Goal: Information Seeking & Learning: Find specific fact

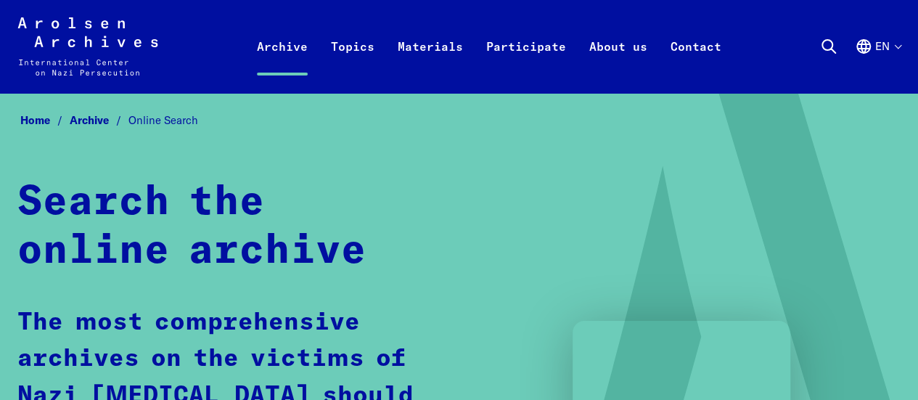
click at [180, 125] on span "Online Search" at bounding box center [163, 120] width 70 height 14
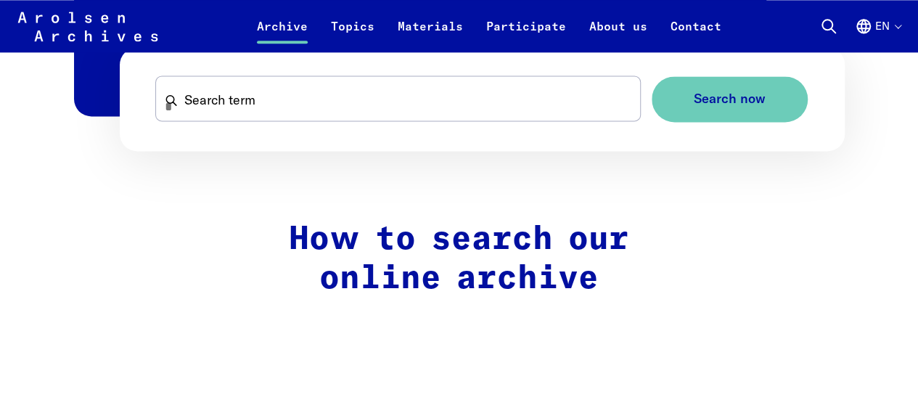
scroll to position [980, 0]
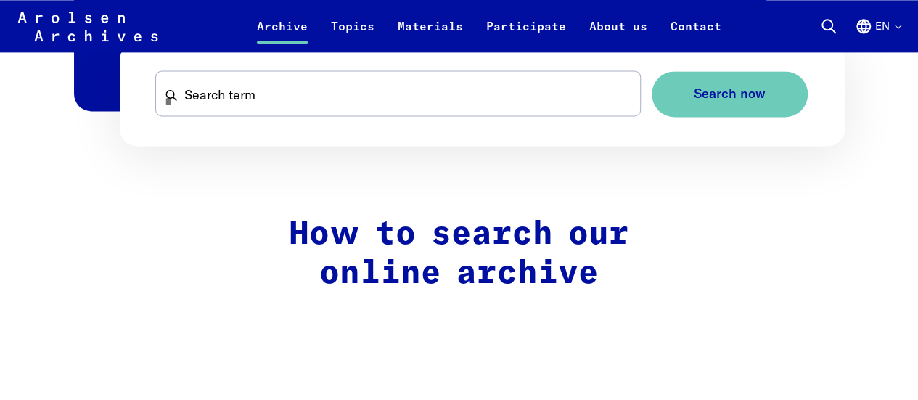
click at [54, 22] on icon at bounding box center [88, 41] width 140 height 58
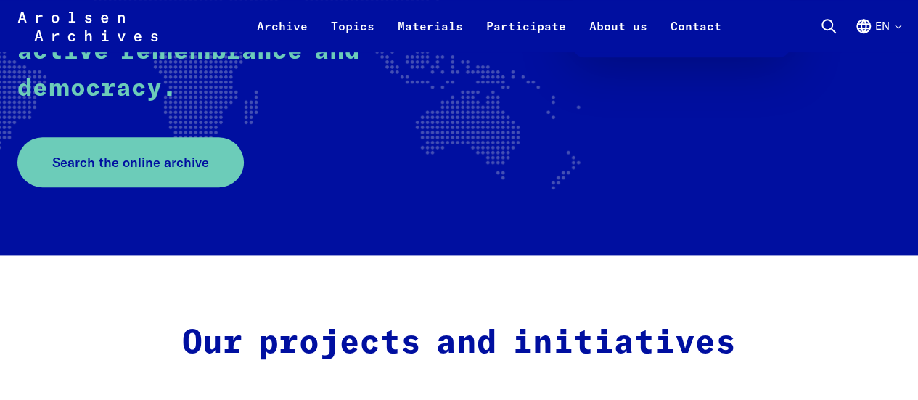
scroll to position [463, 0]
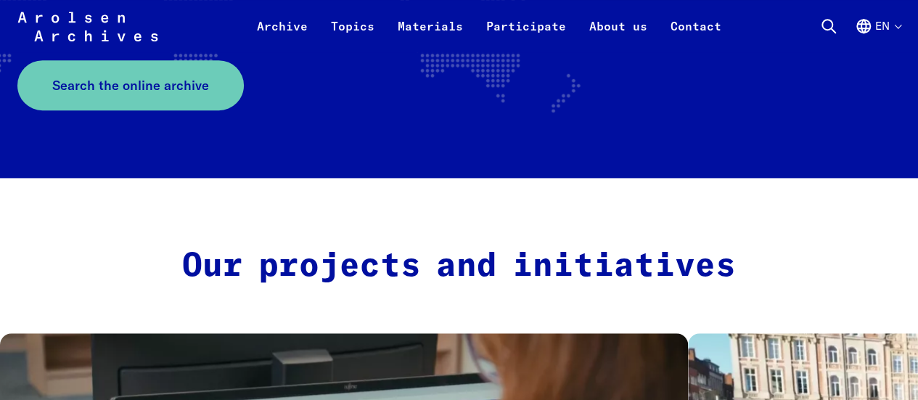
drag, startPoint x: 921, startPoint y: 28, endPoint x: 928, endPoint y: 57, distance: 30.6
click at [180, 86] on span "Search the online archive" at bounding box center [124, 85] width 157 height 20
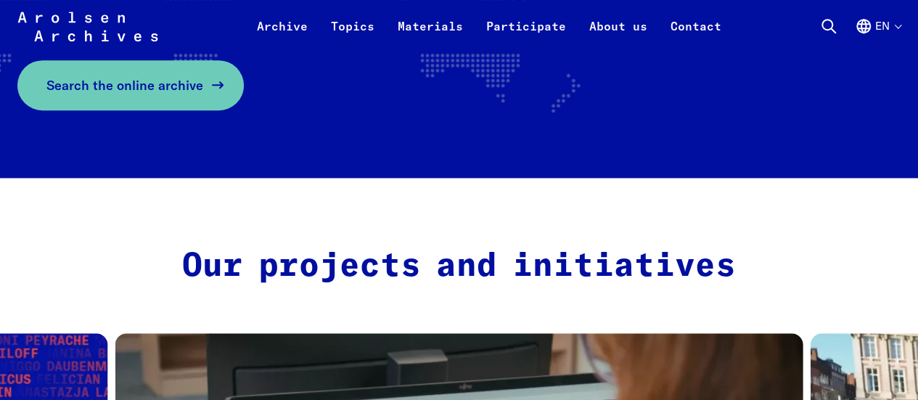
click at [123, 81] on span "Search the online archive" at bounding box center [124, 85] width 157 height 20
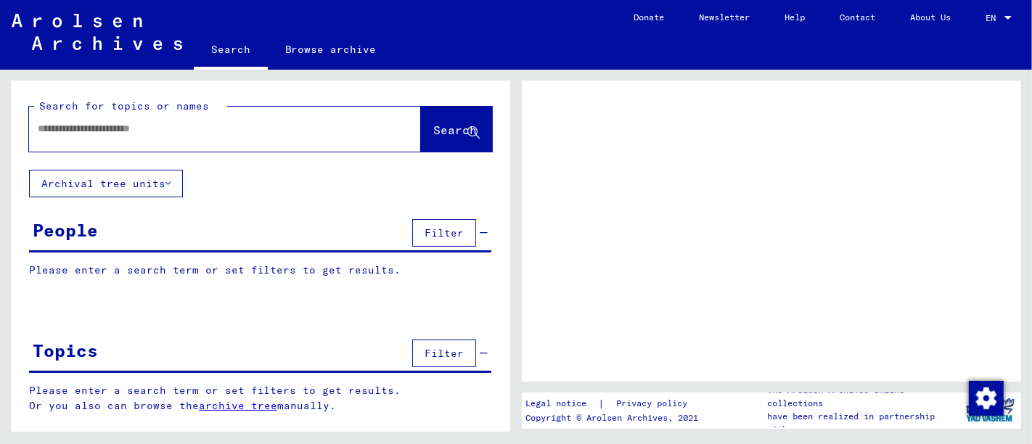
click at [266, 144] on div at bounding box center [207, 128] width 357 height 33
drag, startPoint x: 224, startPoint y: 139, endPoint x: 133, endPoint y: 125, distance: 92.5
click at [133, 125] on div at bounding box center [207, 128] width 357 height 33
click at [133, 125] on input "text" at bounding box center [212, 128] width 348 height 15
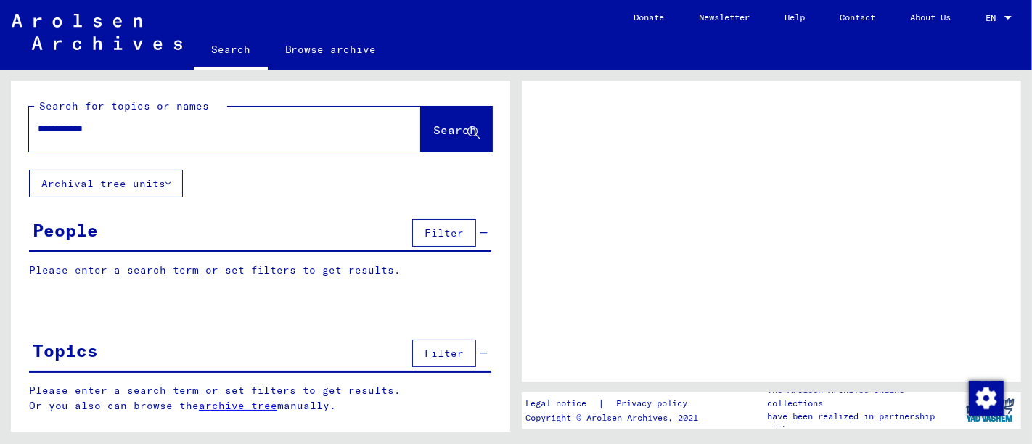
type input "**********"
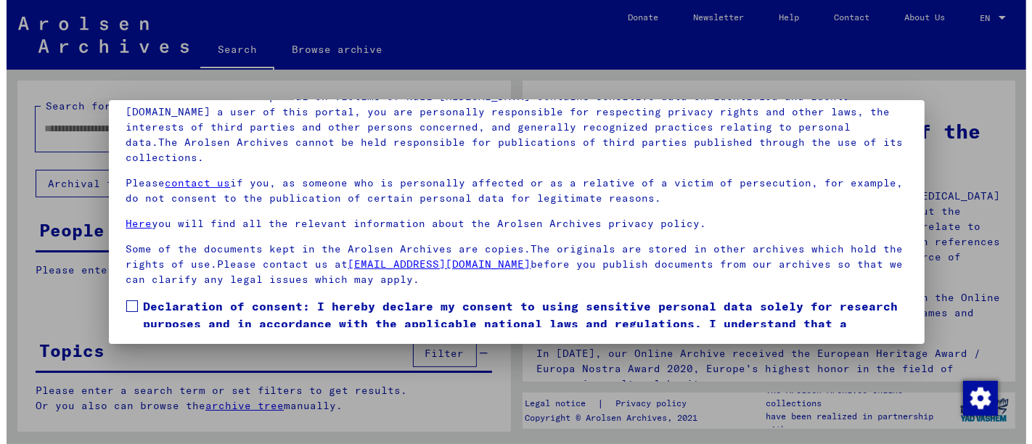
scroll to position [56, 0]
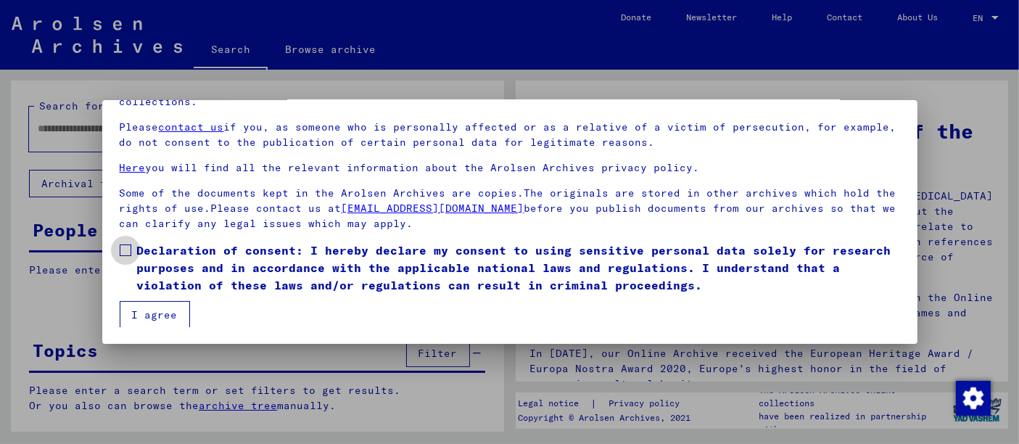
click at [120, 245] on span at bounding box center [126, 251] width 12 height 12
click at [157, 315] on button "I agree" at bounding box center [155, 315] width 70 height 28
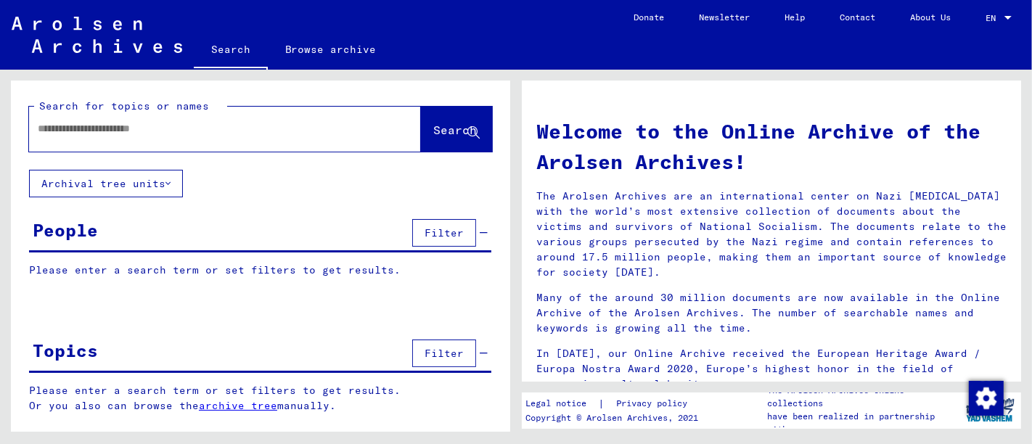
click at [147, 123] on div at bounding box center [203, 128] width 348 height 33
click at [147, 123] on input "text" at bounding box center [208, 128] width 340 height 15
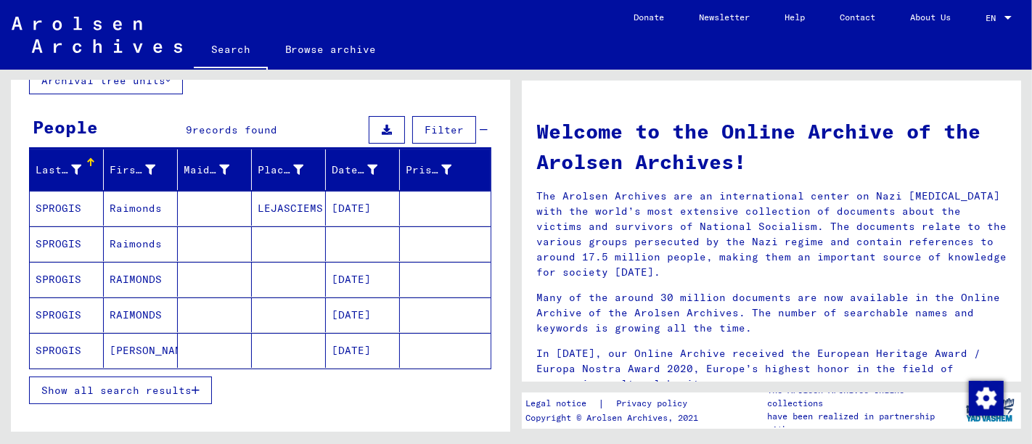
scroll to position [104, 0]
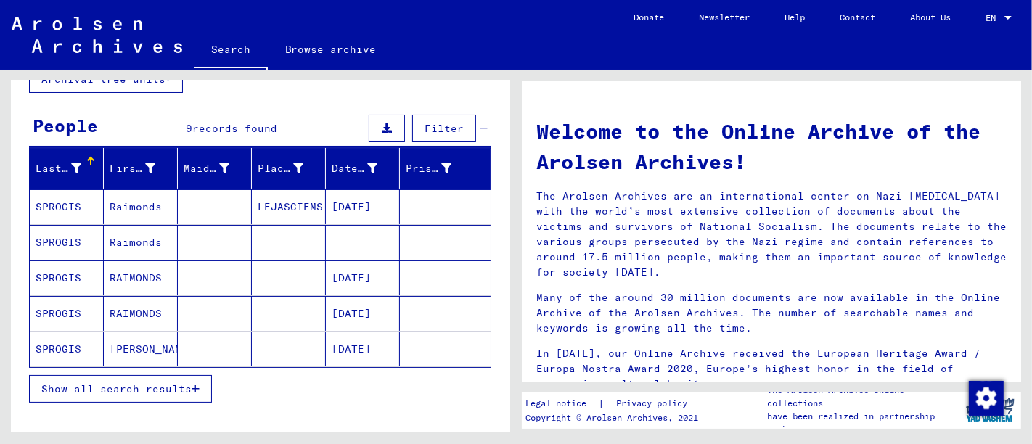
click at [143, 306] on mat-cell "RAIMONDS" at bounding box center [141, 313] width 74 height 35
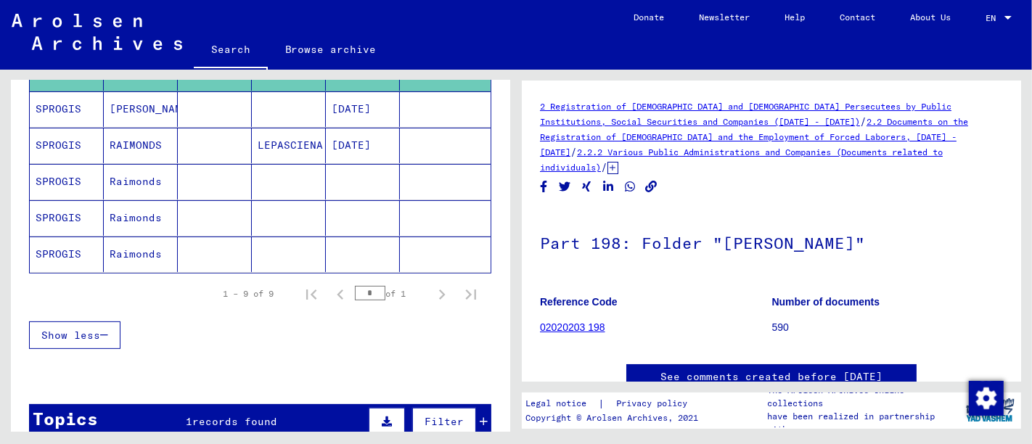
click at [351, 172] on mat-cell at bounding box center [363, 182] width 74 height 36
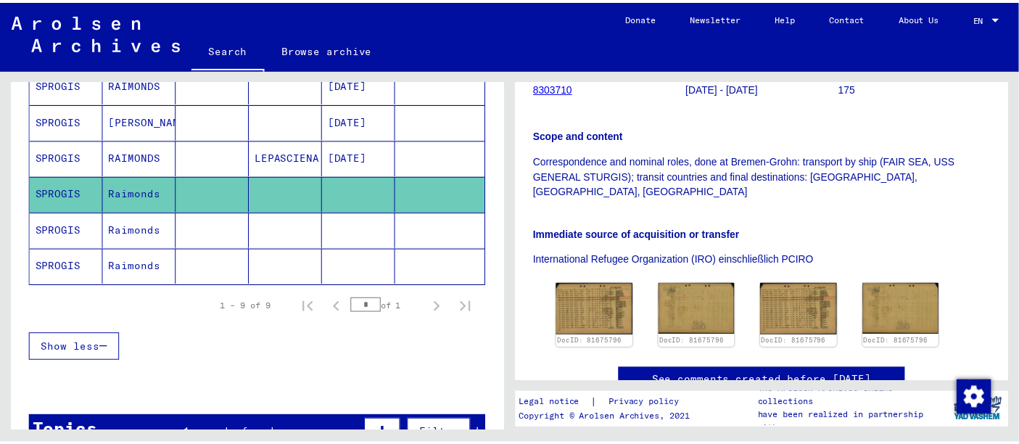
scroll to position [291, 0]
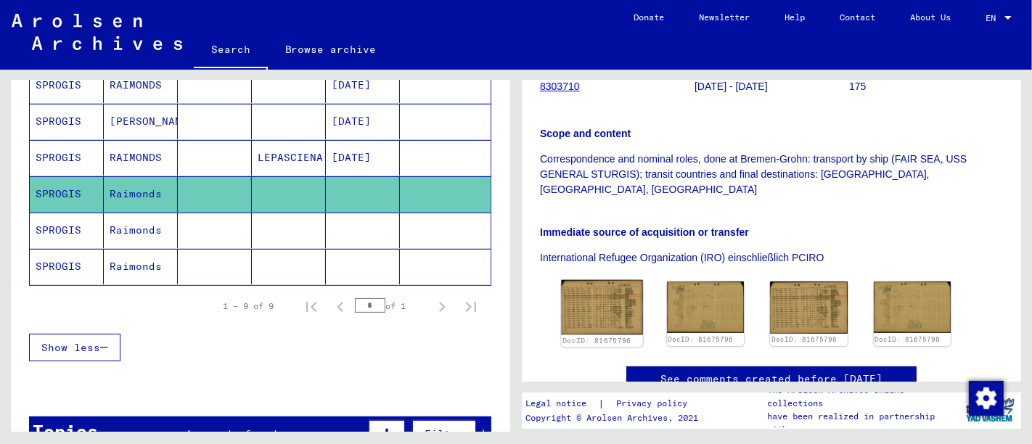
click at [594, 292] on img at bounding box center [601, 307] width 81 height 54
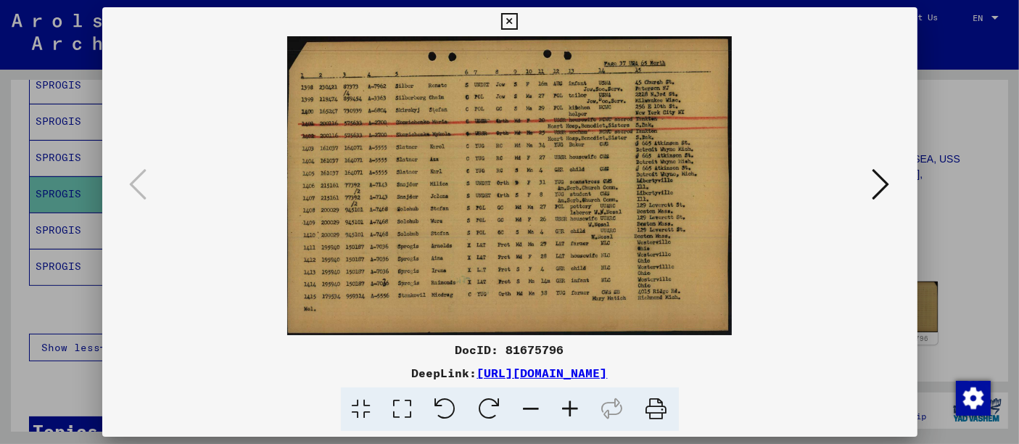
click at [564, 404] on icon at bounding box center [570, 409] width 39 height 44
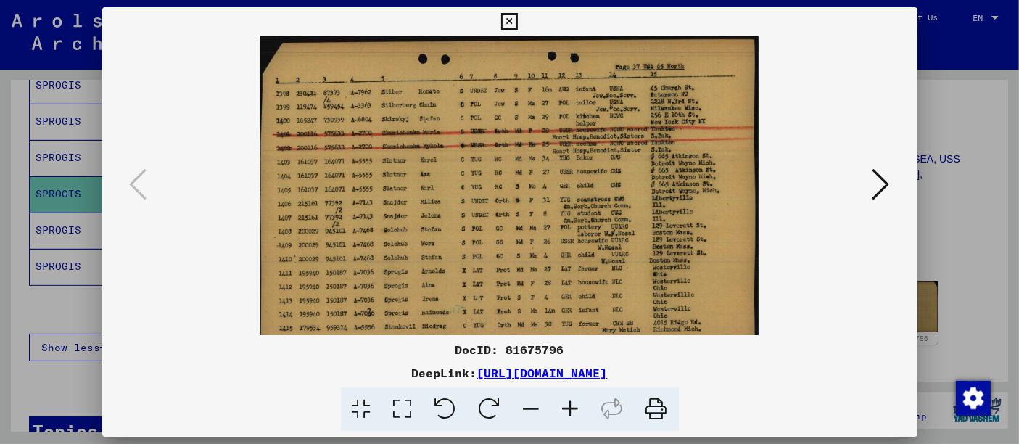
click at [564, 404] on icon at bounding box center [570, 409] width 39 height 44
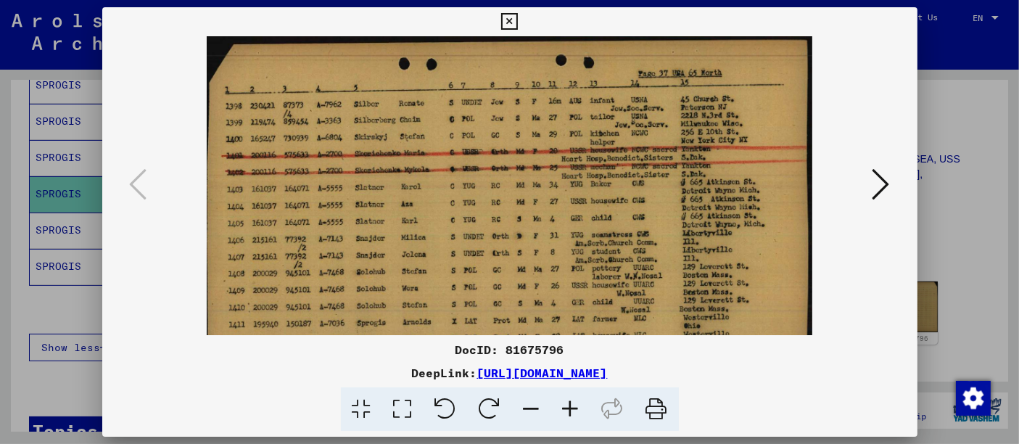
click at [564, 404] on icon at bounding box center [570, 409] width 39 height 44
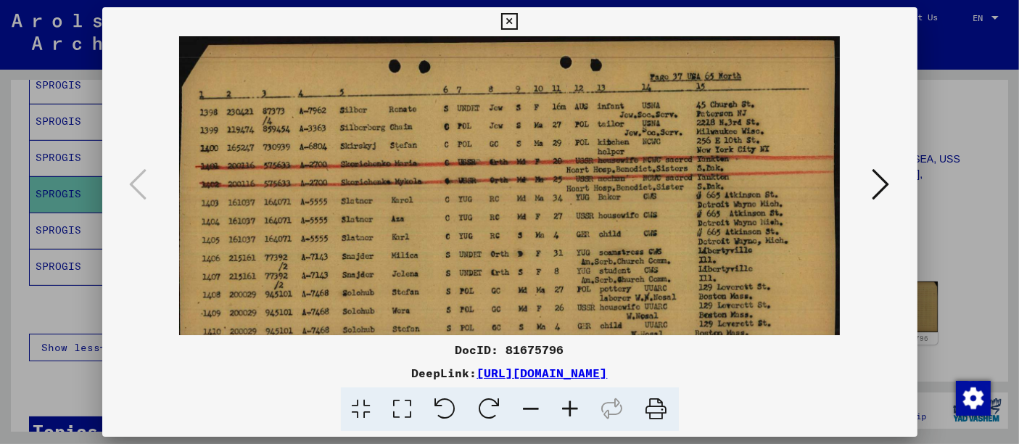
click at [564, 404] on icon at bounding box center [570, 409] width 39 height 44
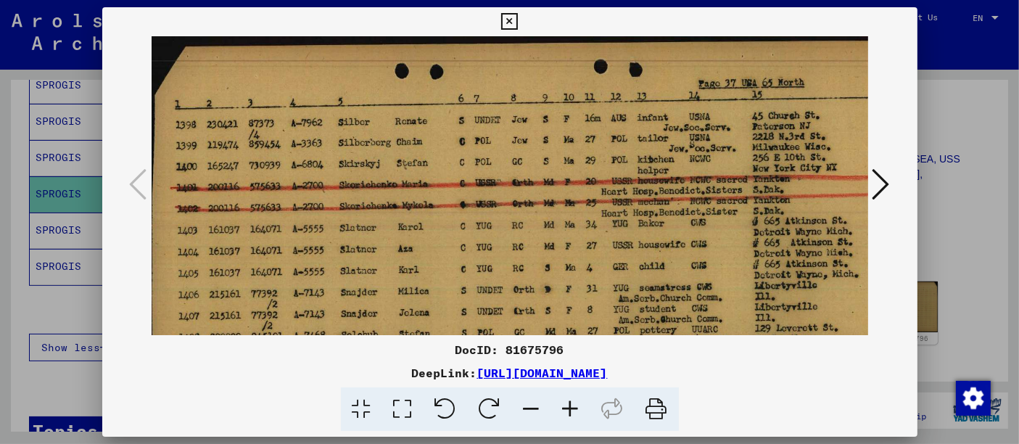
click at [564, 404] on icon at bounding box center [570, 409] width 39 height 44
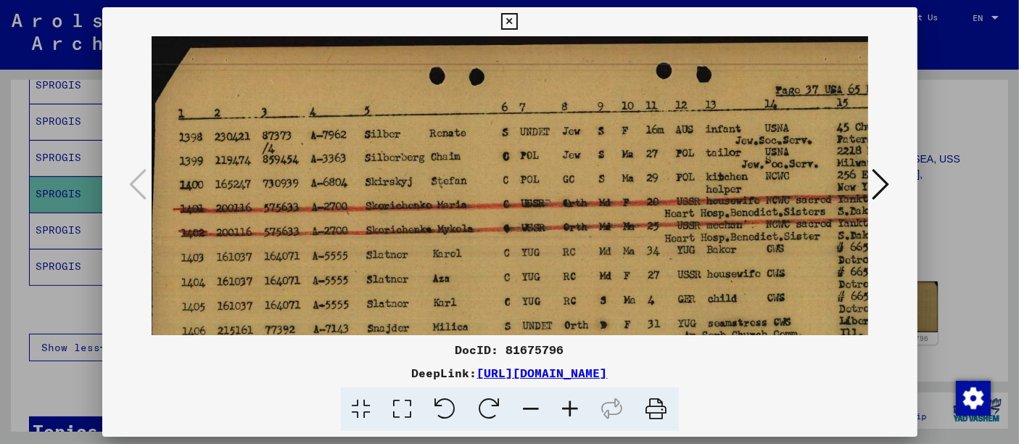
click at [564, 404] on icon at bounding box center [570, 409] width 39 height 44
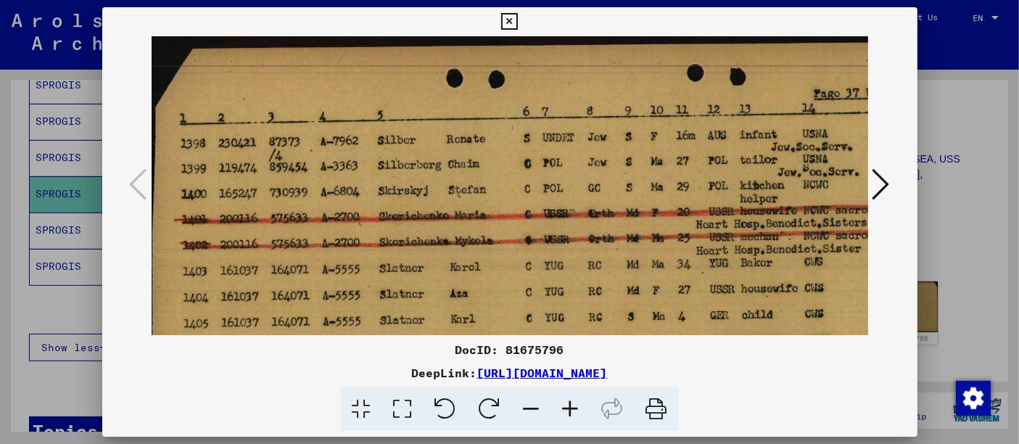
click at [564, 404] on icon at bounding box center [570, 409] width 39 height 44
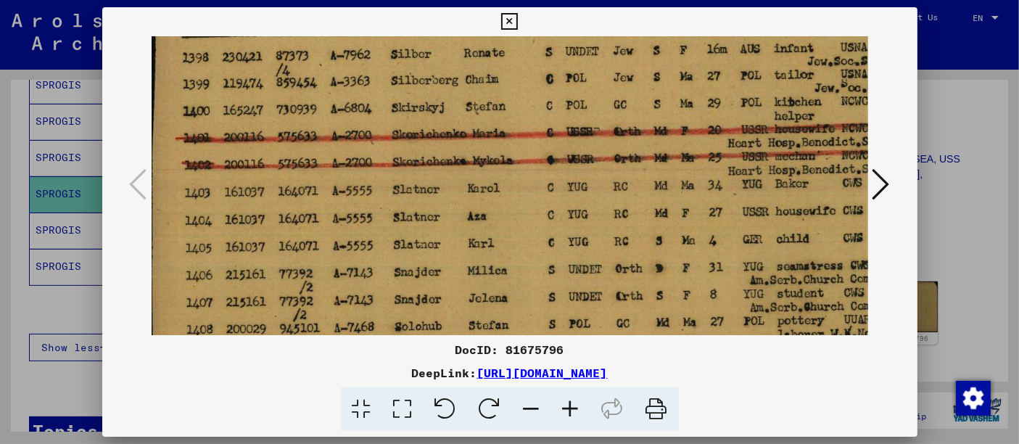
scroll to position [116, 0]
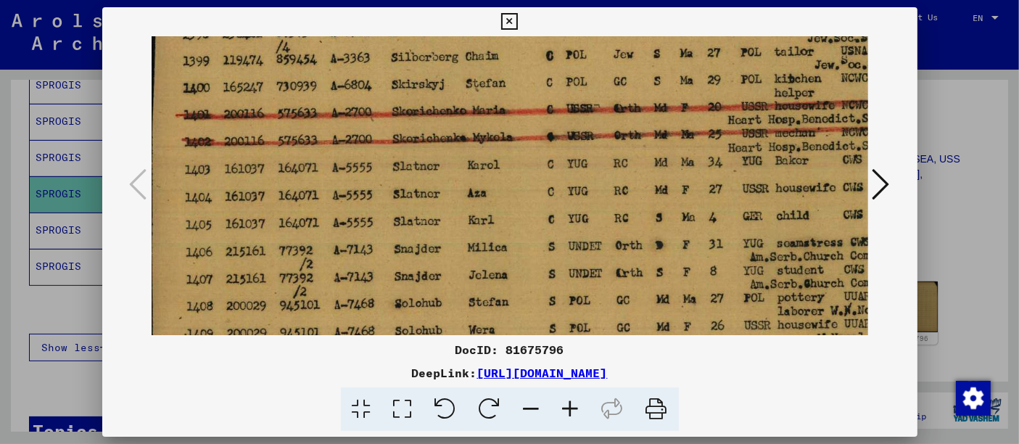
drag, startPoint x: 485, startPoint y: 295, endPoint x: 490, endPoint y: 178, distance: 117.7
click at [490, 178] on img at bounding box center [644, 251] width 984 height 662
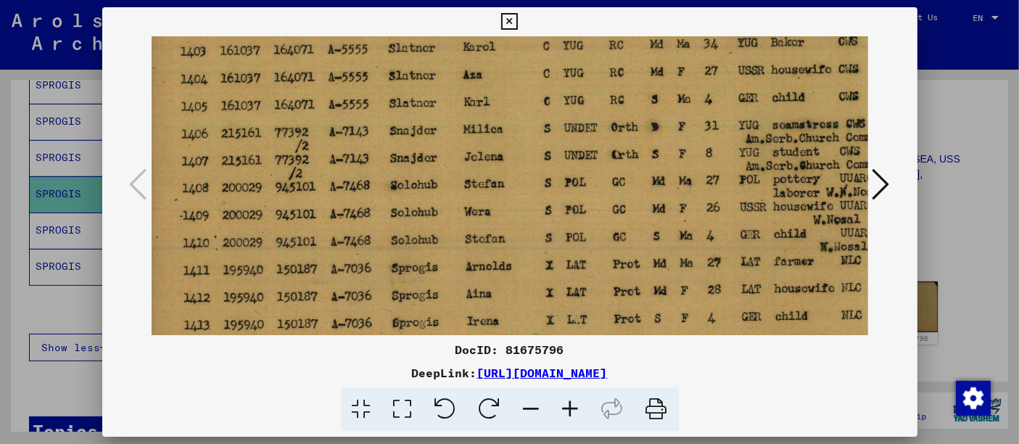
drag, startPoint x: 519, startPoint y: 258, endPoint x: 514, endPoint y: 140, distance: 117.7
click at [514, 140] on img at bounding box center [639, 134] width 984 height 662
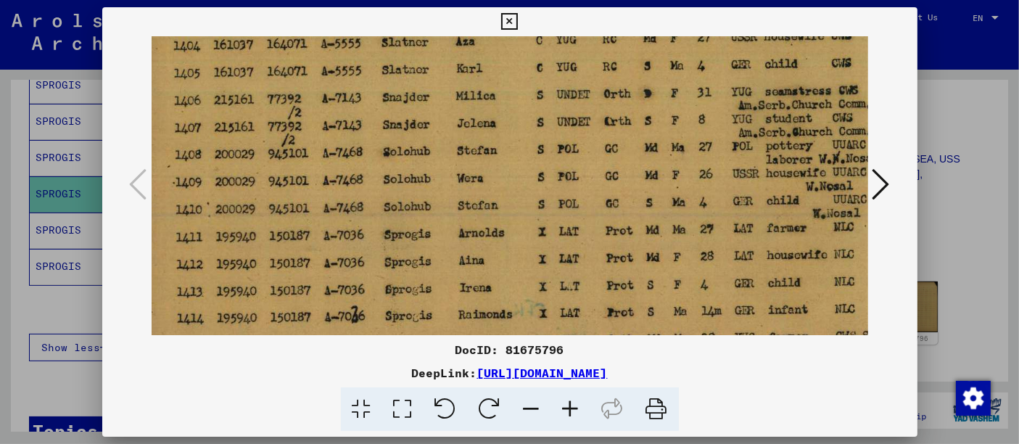
drag, startPoint x: 535, startPoint y: 265, endPoint x: 527, endPoint y: 229, distance: 36.4
click at [527, 229] on img at bounding box center [632, 100] width 984 height 662
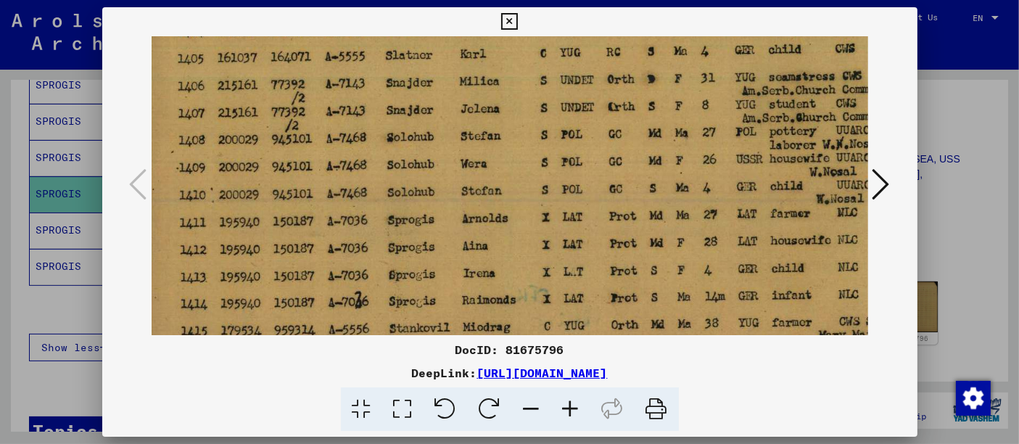
drag, startPoint x: 688, startPoint y: 311, endPoint x: 692, endPoint y: 294, distance: 18.0
click at [692, 294] on img at bounding box center [636, 86] width 984 height 662
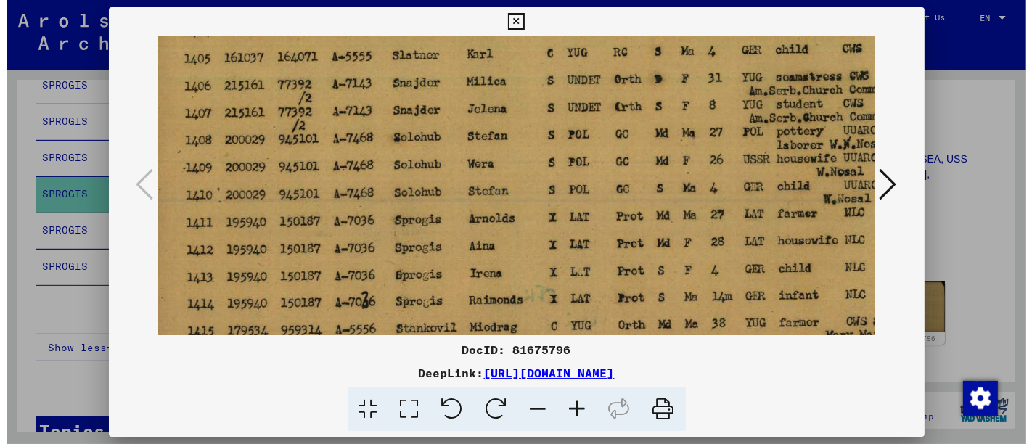
scroll to position [282, 9]
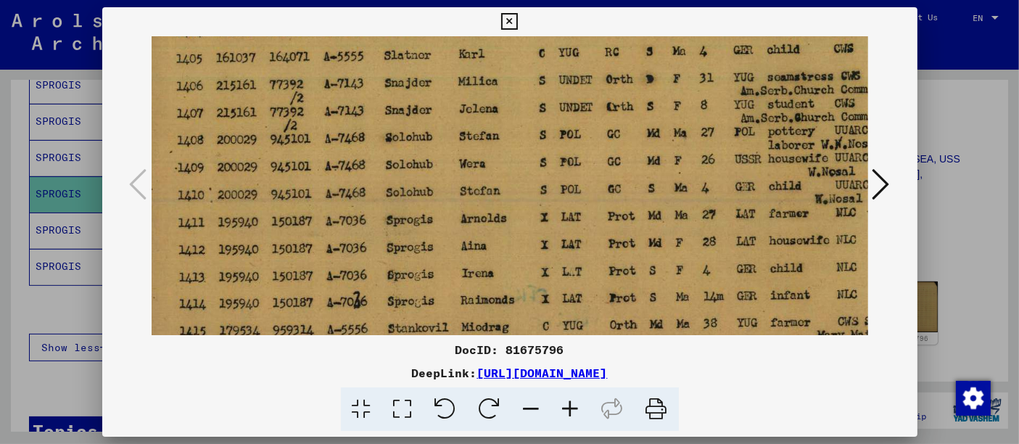
click at [510, 20] on icon at bounding box center [509, 21] width 17 height 17
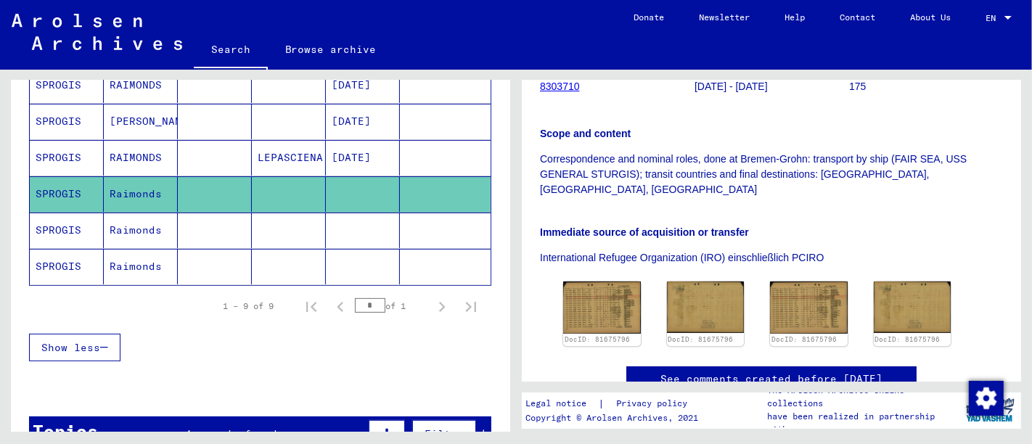
scroll to position [0, 0]
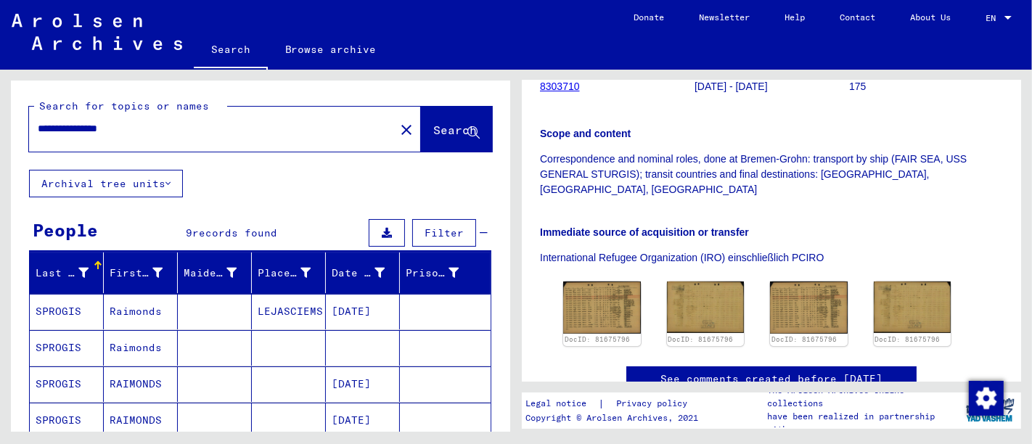
click at [155, 122] on input "**********" at bounding box center [212, 128] width 348 height 15
type input "**********"
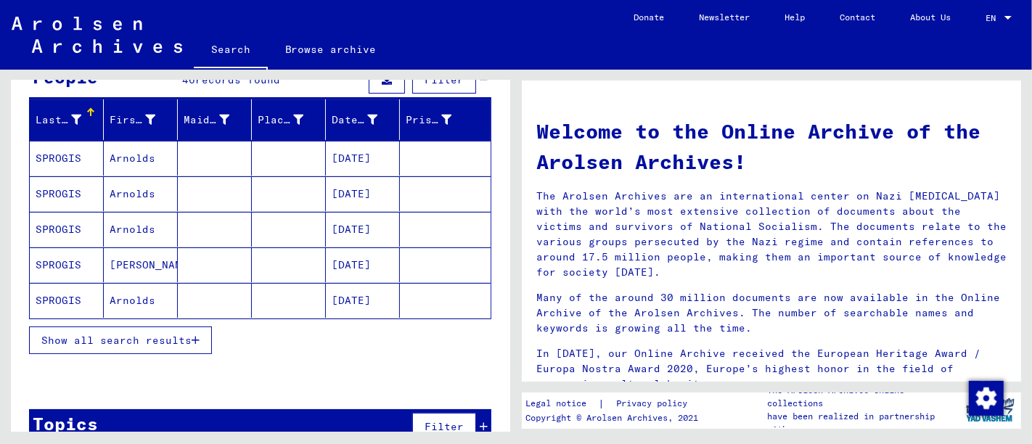
scroll to position [165, 0]
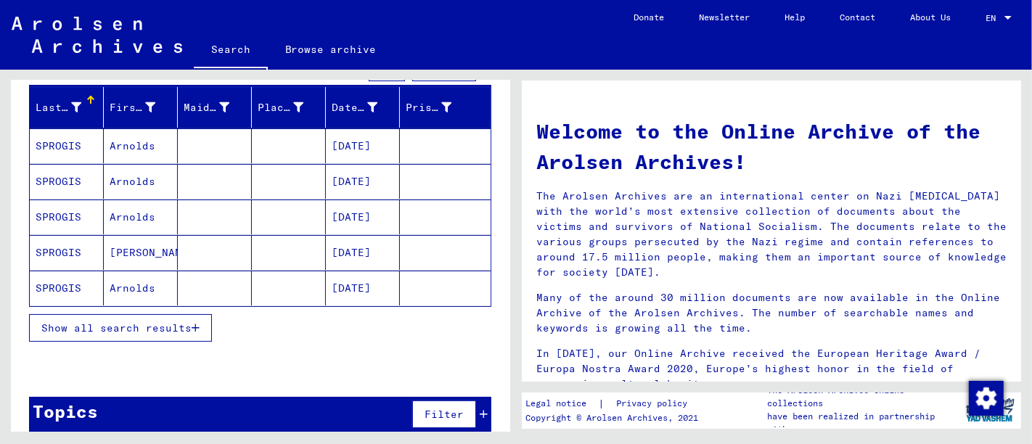
click at [372, 285] on mat-cell "02/07/1906" at bounding box center [363, 288] width 74 height 35
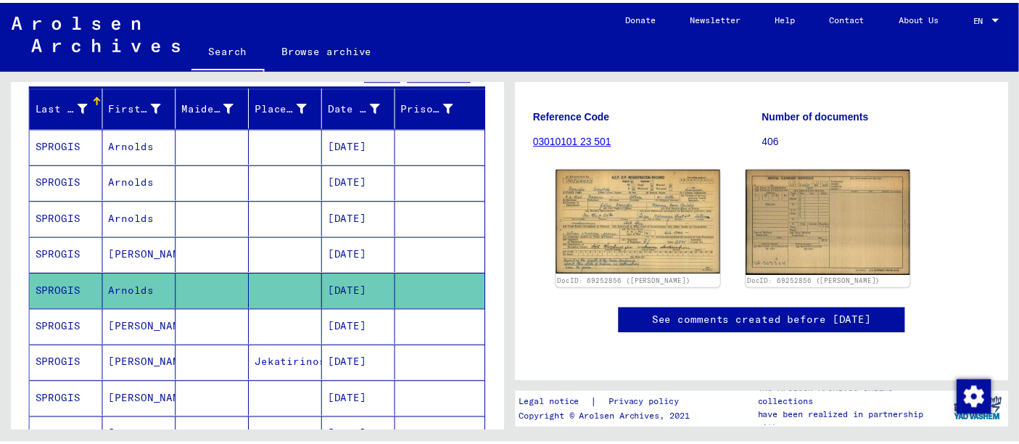
scroll to position [241, 0]
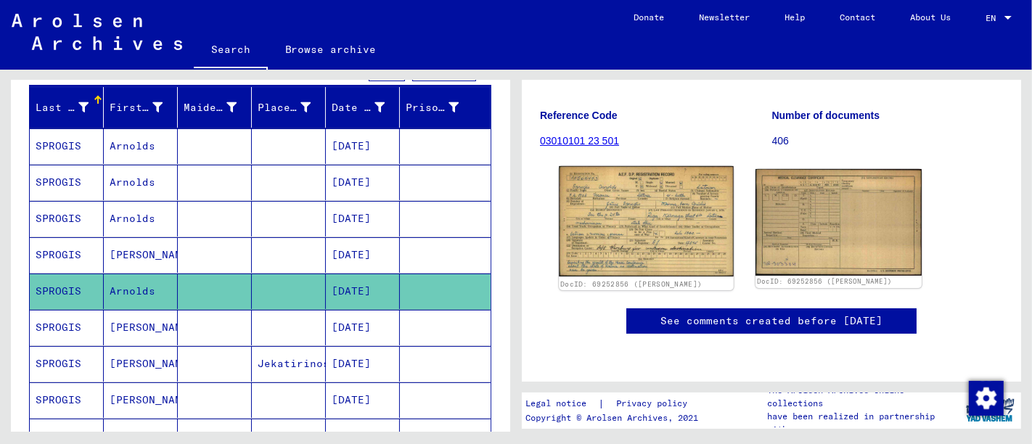
click at [653, 166] on img at bounding box center [646, 221] width 174 height 110
